Goal: Find specific page/section: Find specific page/section

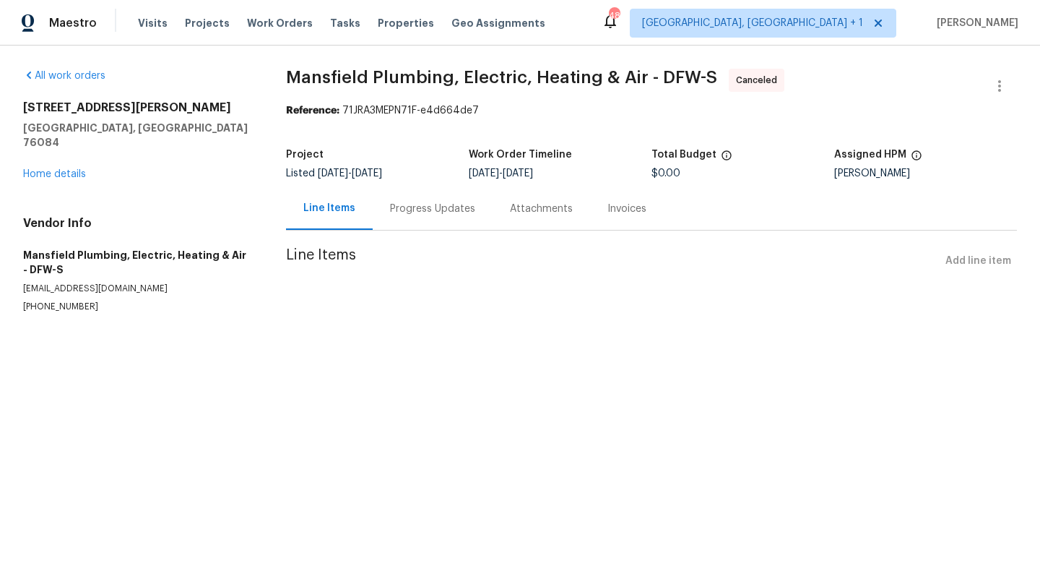
click at [463, 211] on div "Progress Updates" at bounding box center [432, 209] width 85 height 14
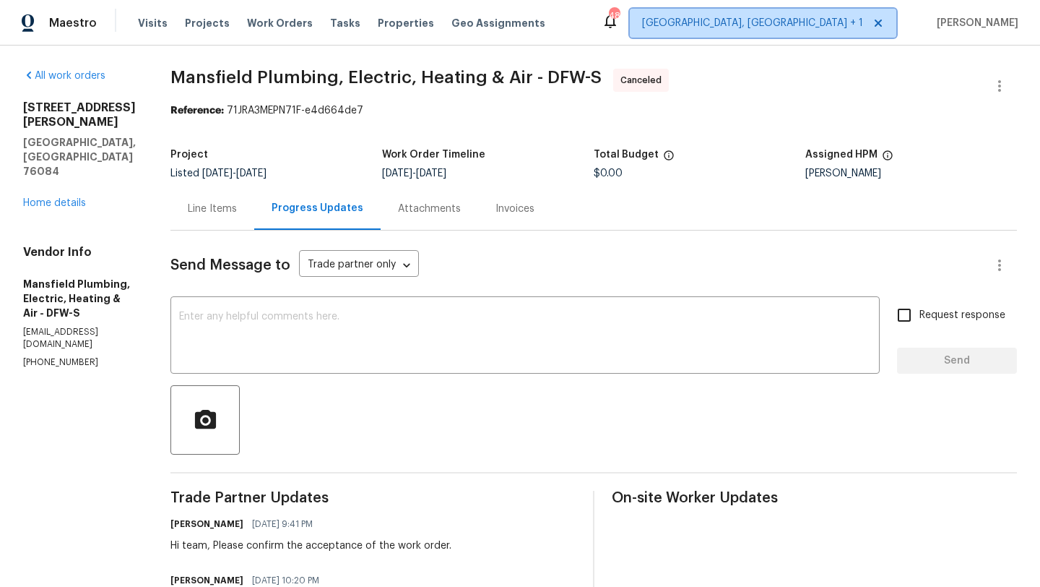
click at [884, 22] on icon at bounding box center [879, 23] width 12 height 12
click at [861, 23] on span "[GEOGRAPHIC_DATA], [GEOGRAPHIC_DATA]" at bounding box center [760, 23] width 205 height 14
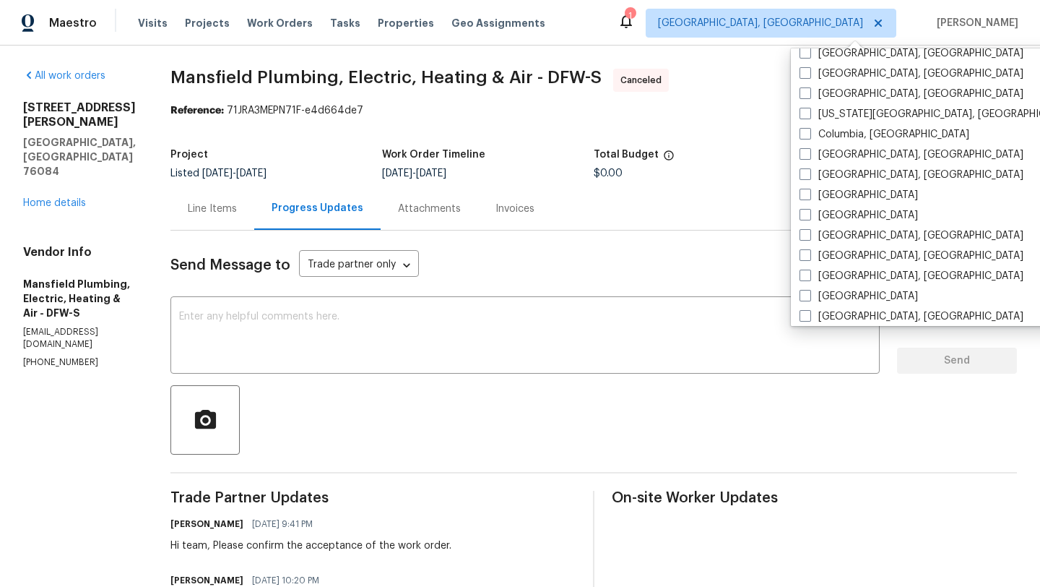
scroll to position [256, 0]
click at [808, 192] on span at bounding box center [806, 192] width 12 height 12
click at [808, 192] on input "[GEOGRAPHIC_DATA]" at bounding box center [804, 190] width 9 height 9
checkbox input "true"
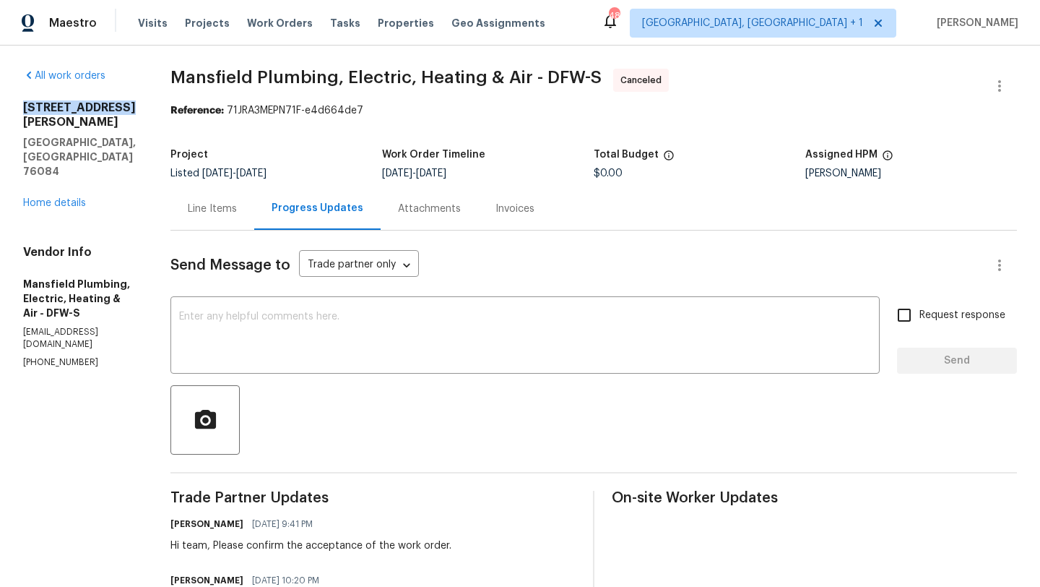
drag, startPoint x: 13, startPoint y: 106, endPoint x: 134, endPoint y: 105, distance: 121.4
click at [134, 105] on div "All work orders [STREET_ADDRESS][PERSON_NAME] Home details Vendor Info Mansfiel…" at bounding box center [520, 419] width 1040 height 747
copy h2 "[STREET_ADDRESS][PERSON_NAME]"
click at [276, 27] on span "Work Orders" at bounding box center [280, 23] width 66 height 14
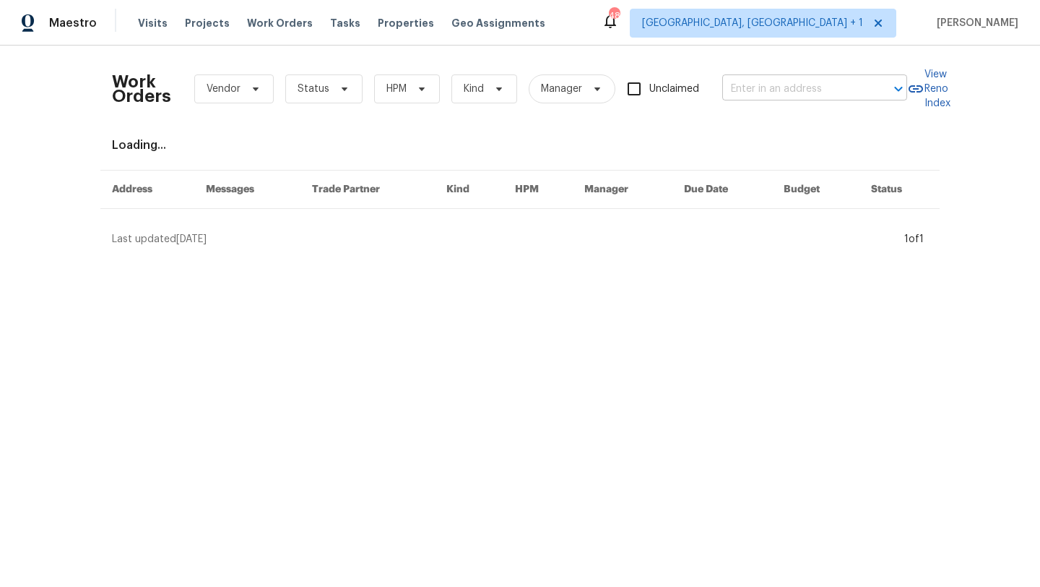
click at [758, 82] on input "text" at bounding box center [795, 89] width 145 height 22
paste input "[STREET_ADDRESS][PERSON_NAME]"
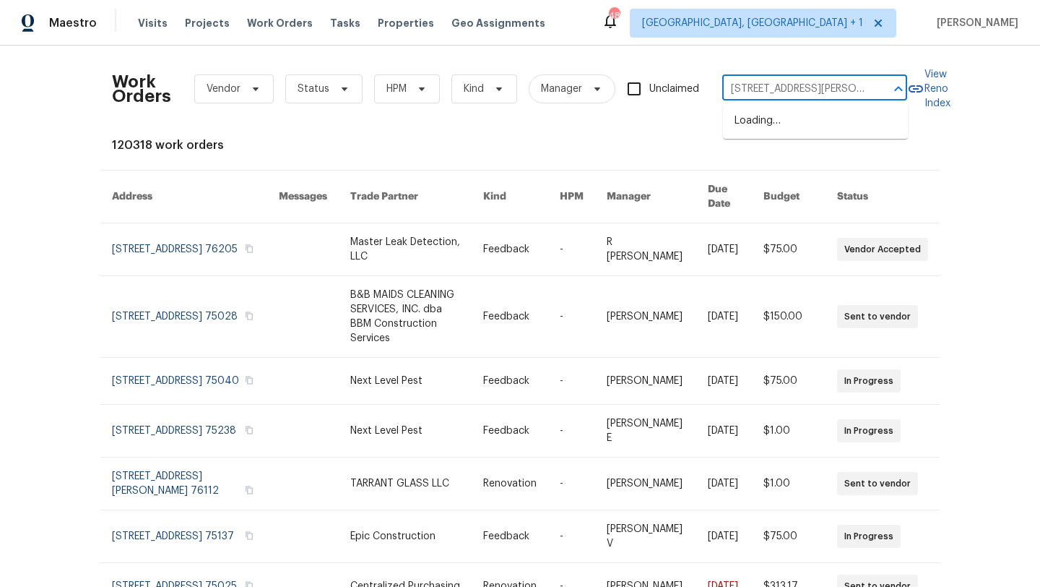
type input "[STREET_ADDRESS][PERSON_NAME]"
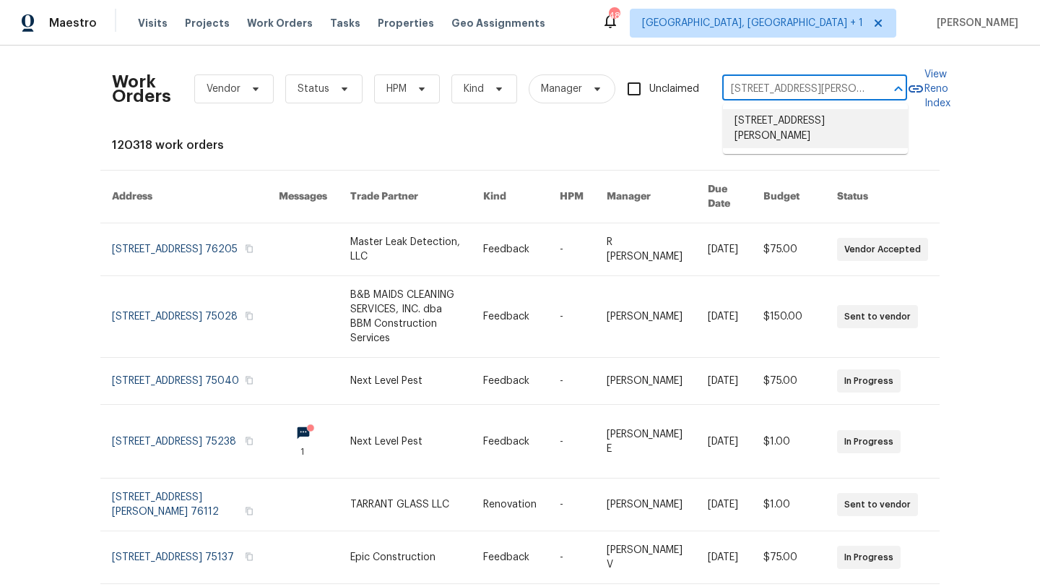
click at [771, 123] on li "[STREET_ADDRESS][PERSON_NAME]" at bounding box center [815, 128] width 185 height 39
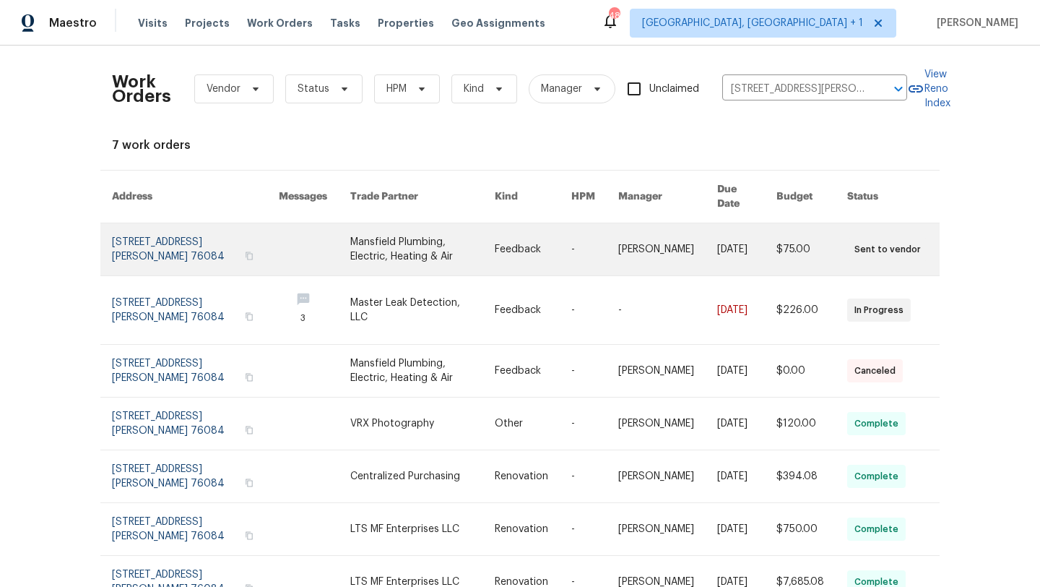
click at [400, 227] on link at bounding box center [422, 249] width 145 height 52
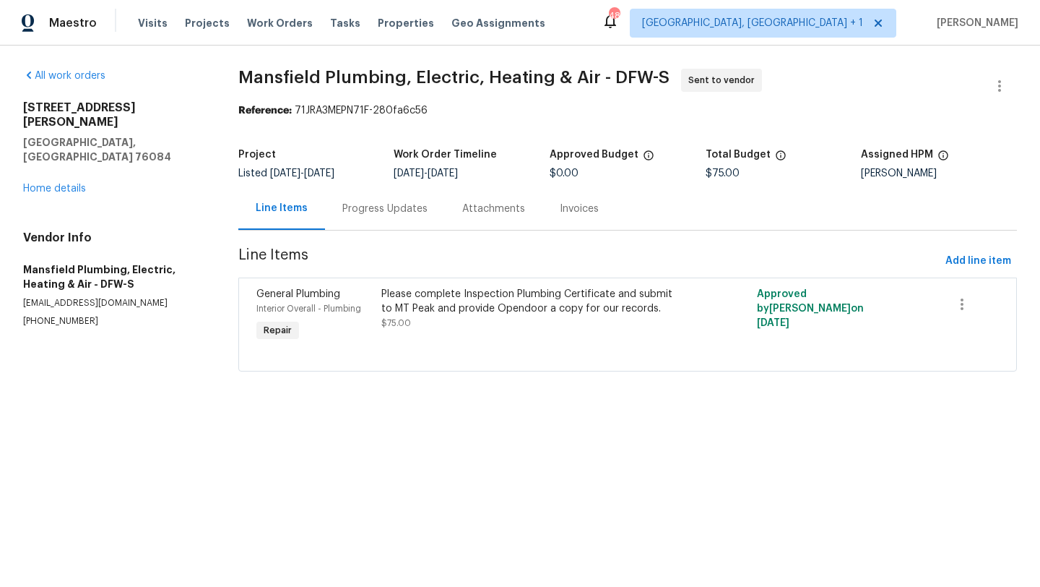
click at [383, 208] on div "Progress Updates" at bounding box center [384, 209] width 85 height 14
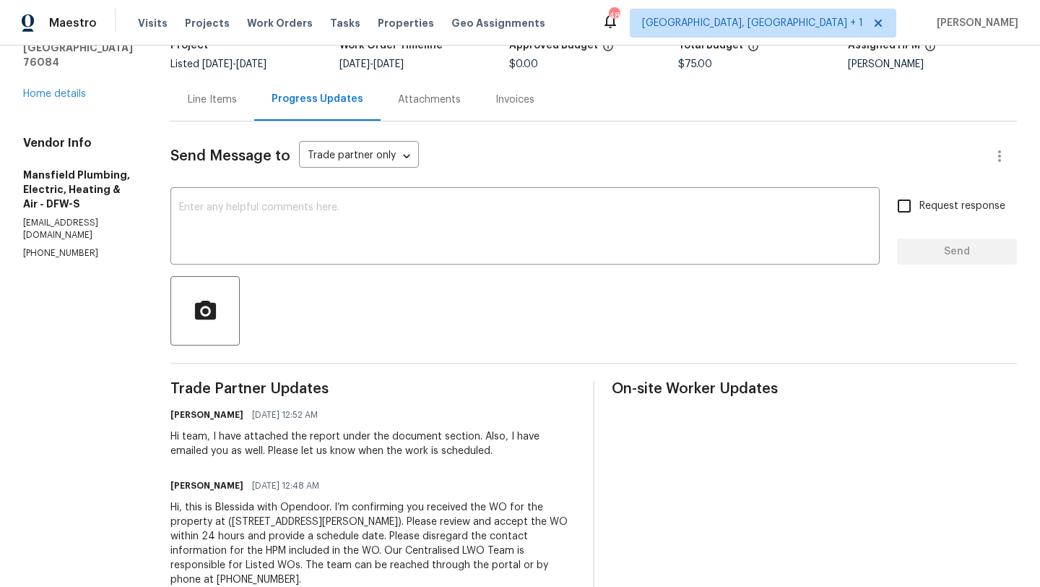
scroll to position [150, 0]
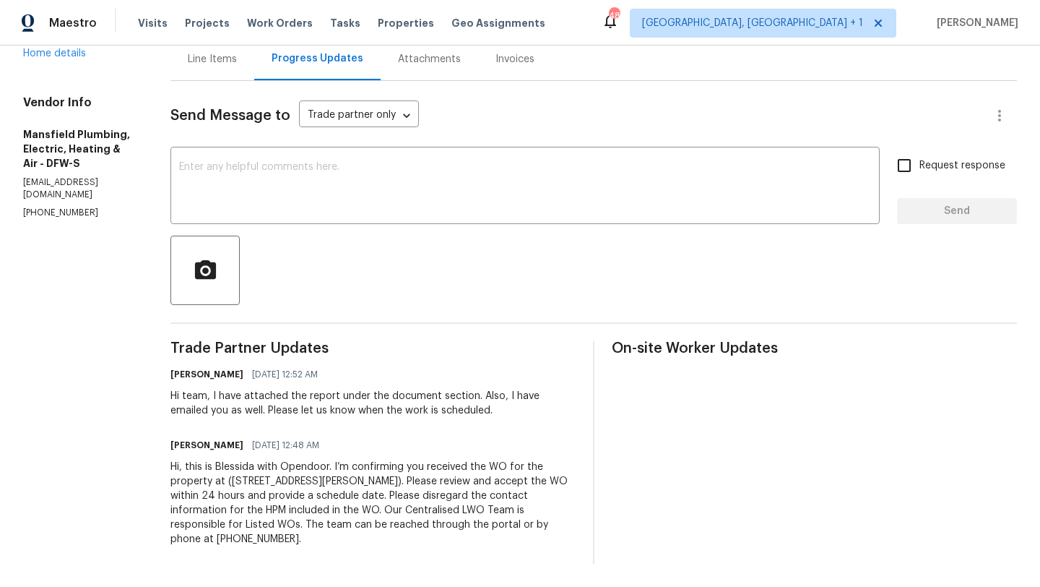
click at [443, 68] on div "Attachments" at bounding box center [430, 59] width 98 height 43
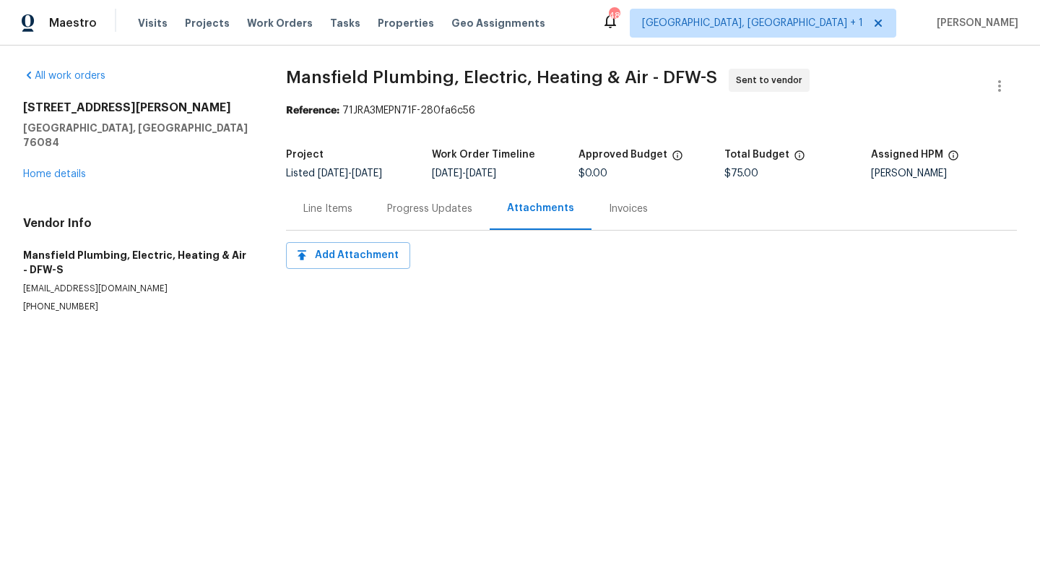
click at [424, 202] on div "Progress Updates" at bounding box center [429, 209] width 85 height 14
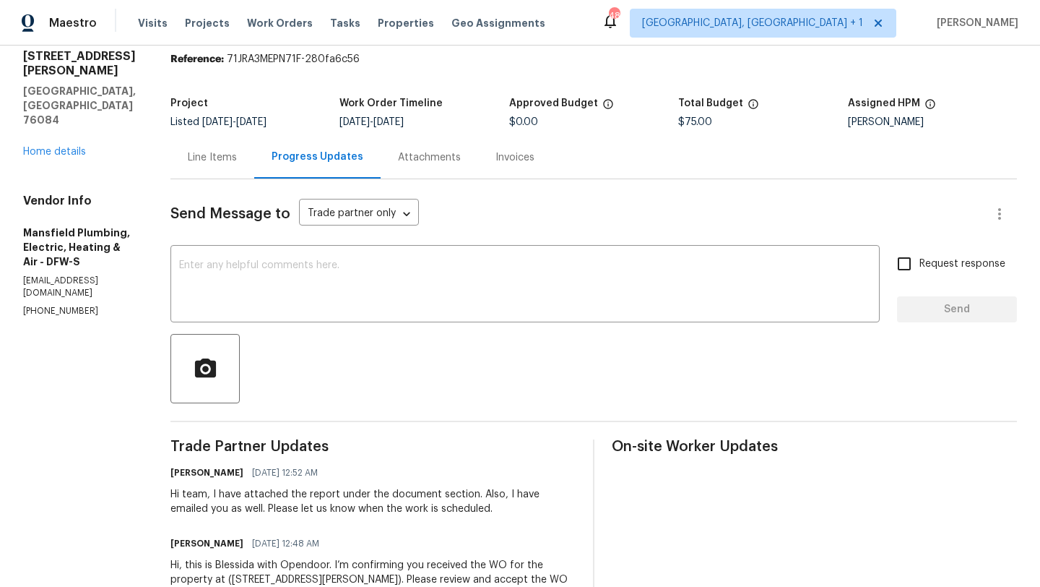
scroll to position [47, 0]
